Goal: Task Accomplishment & Management: Manage account settings

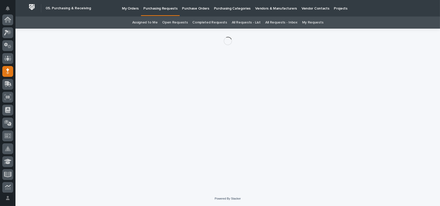
scroll to position [52, 0]
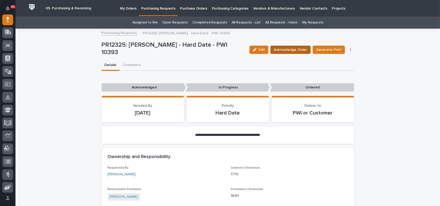
click at [293, 49] on span "Acknowledge Order" at bounding box center [290, 50] width 33 height 6
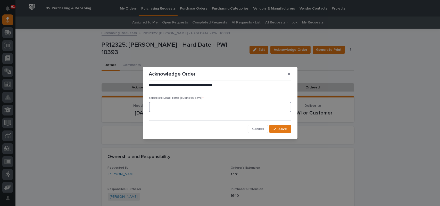
click at [203, 107] on input at bounding box center [220, 107] width 142 height 10
type input "1"
click at [285, 129] on span "Save" at bounding box center [282, 128] width 8 height 5
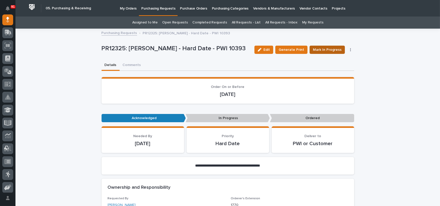
click at [339, 51] on span "Mark In Progress" at bounding box center [327, 50] width 29 height 6
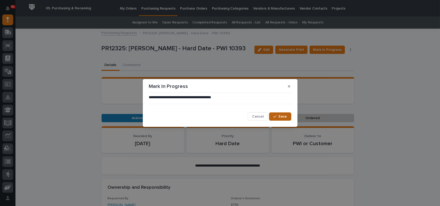
click at [277, 114] on button "Save" at bounding box center [280, 116] width 22 height 8
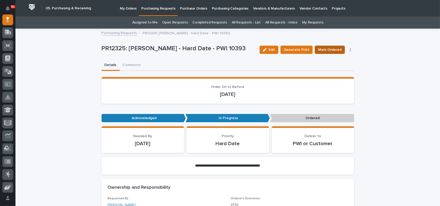
click at [326, 50] on span "Mark Ordered" at bounding box center [329, 50] width 23 height 6
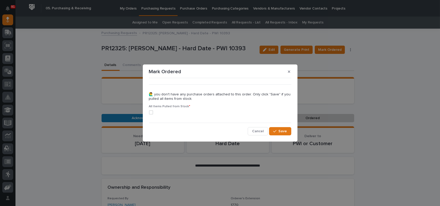
click at [151, 109] on div "All Items Pulled from Stock *" at bounding box center [220, 112] width 142 height 14
drag, startPoint x: 148, startPoint y: 113, endPoint x: 153, endPoint y: 113, distance: 4.6
click at [148, 113] on div "••• 🙋‍♂️ you don't have any purchase orders attached to this order. Only click …" at bounding box center [220, 108] width 145 height 58
click at [148, 112] on div "••• 🙋‍♂️ you don't have any purchase orders attached to this order. Only click …" at bounding box center [220, 108] width 145 height 58
click at [149, 112] on span at bounding box center [151, 112] width 4 height 4
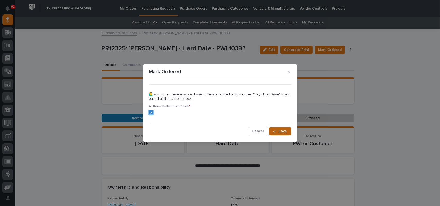
click at [281, 130] on span "Save" at bounding box center [282, 131] width 8 height 5
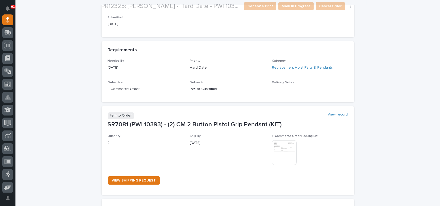
scroll to position [180, 0]
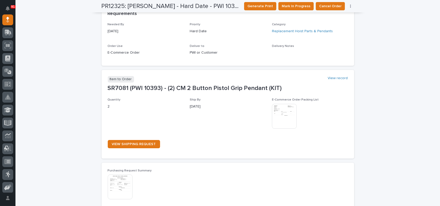
click at [81, 89] on div "**********" at bounding box center [227, 133] width 424 height 569
